Goal: Check status: Check status

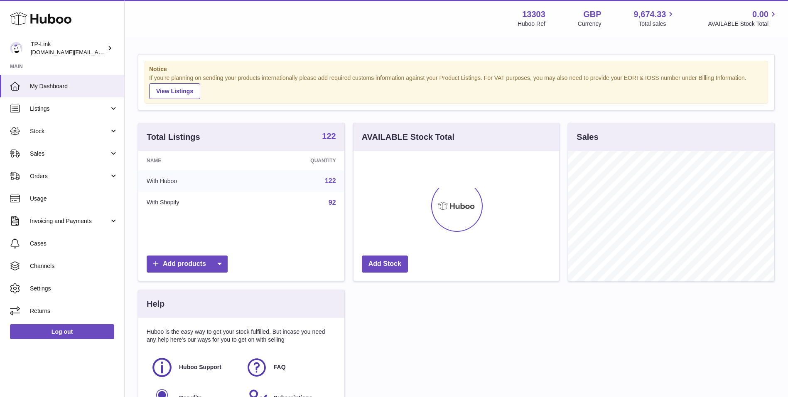
scroll to position [130, 206]
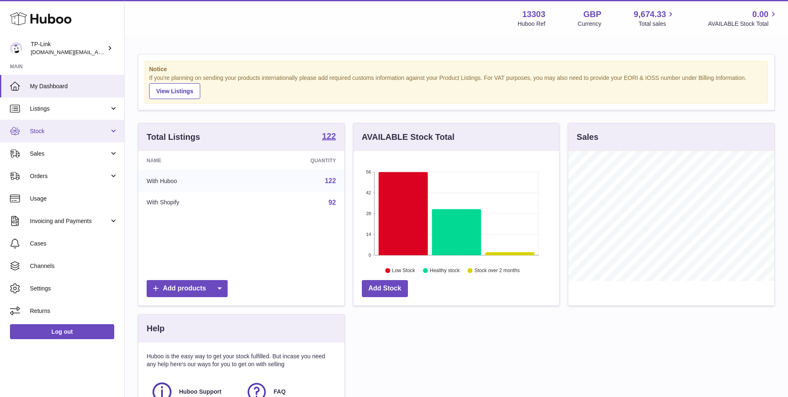
click at [62, 133] on span "Stock" at bounding box center [69, 131] width 79 height 8
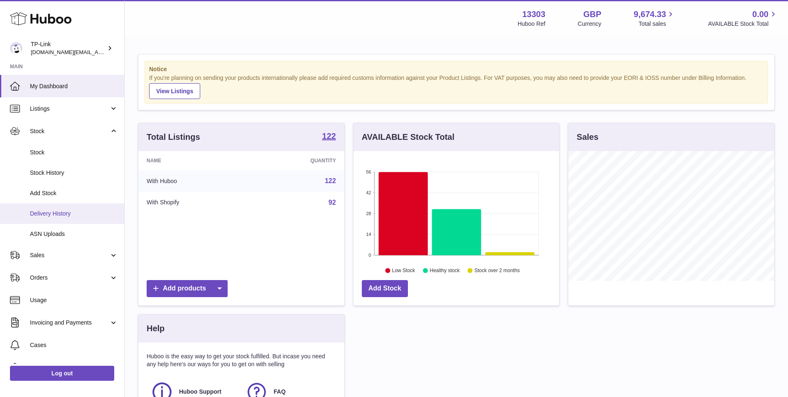
click at [76, 214] on span "Delivery History" at bounding box center [74, 213] width 88 height 8
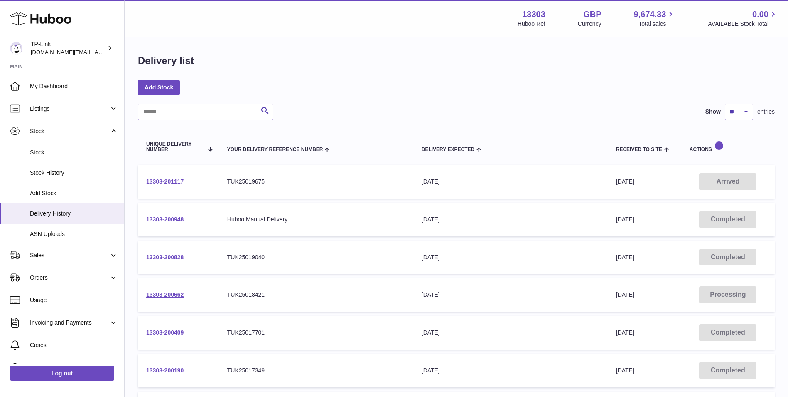
click at [170, 178] on link "13303-201117" at bounding box center [164, 181] width 37 height 7
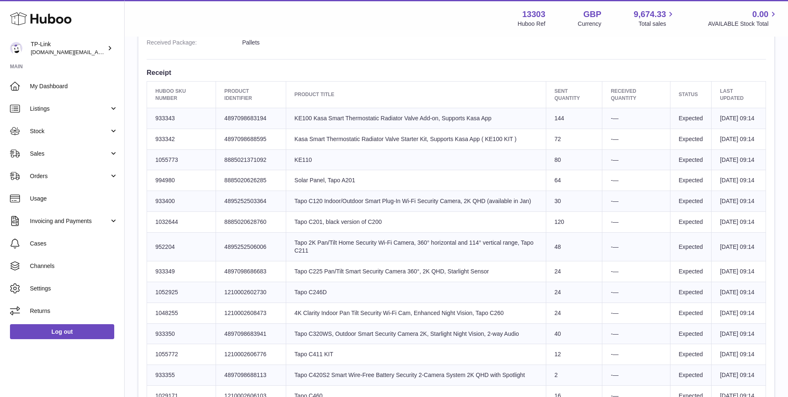
scroll to position [416, 0]
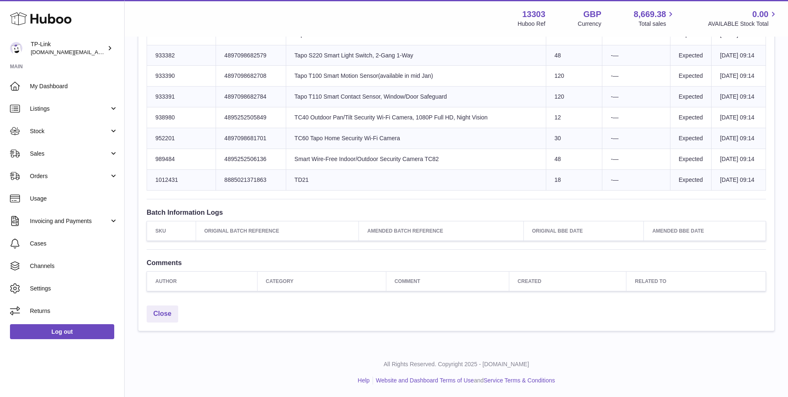
scroll to position [952, 0]
